Goal: Navigation & Orientation: Find specific page/section

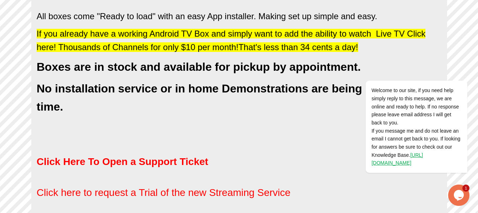
scroll to position [456, 0]
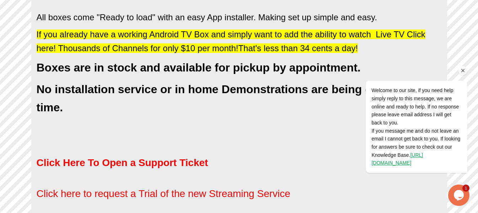
click at [395, 32] on div "Welcome to our site, if you need help simply reply to this message, we are onli…" at bounding box center [407, 97] width 128 height 164
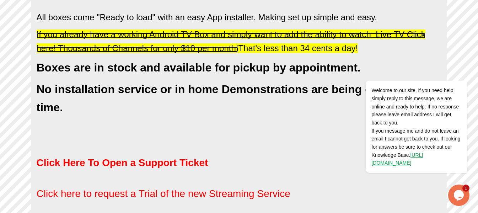
click at [175, 36] on span "If you already have a working Android TV Box and simply want to add the ability…" at bounding box center [231, 40] width 389 height 23
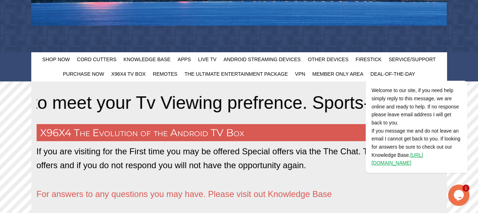
scroll to position [207, 0]
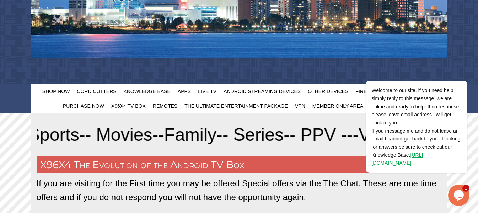
click at [289, 121] on marquee "Everyone should have a VPN, if you are expeiencing any issues try using the VPN…" at bounding box center [239, 134] width 405 height 28
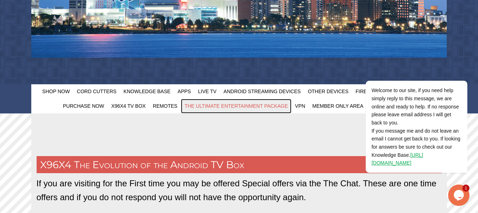
click at [247, 108] on span "The Ultimate Entertainment Package" at bounding box center [235, 106] width 103 height 6
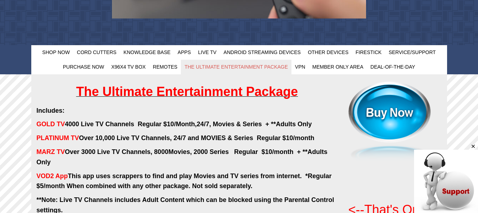
scroll to position [178, 0]
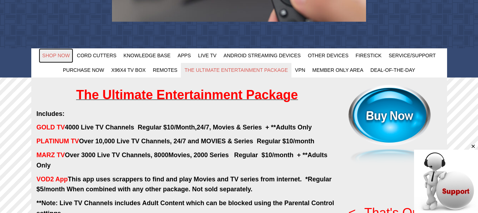
click at [54, 57] on span "Shop Now" at bounding box center [56, 56] width 28 height 6
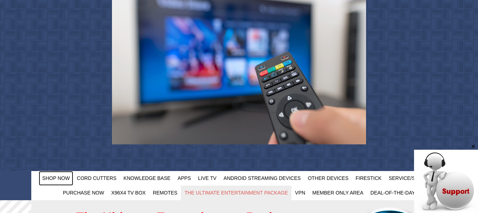
scroll to position [0, 0]
